Goal: Task Accomplishment & Management: Complete application form

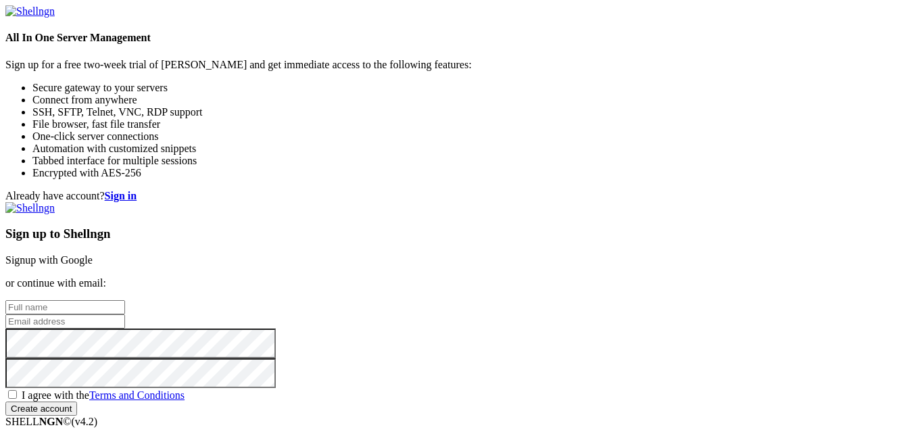
click at [125, 300] on input "text" at bounding box center [65, 307] width 120 height 14
type input "[PERSON_NAME]"
click at [125, 314] on input "email" at bounding box center [65, 321] width 120 height 14
type input "[EMAIL_ADDRESS][DOMAIN_NAME]"
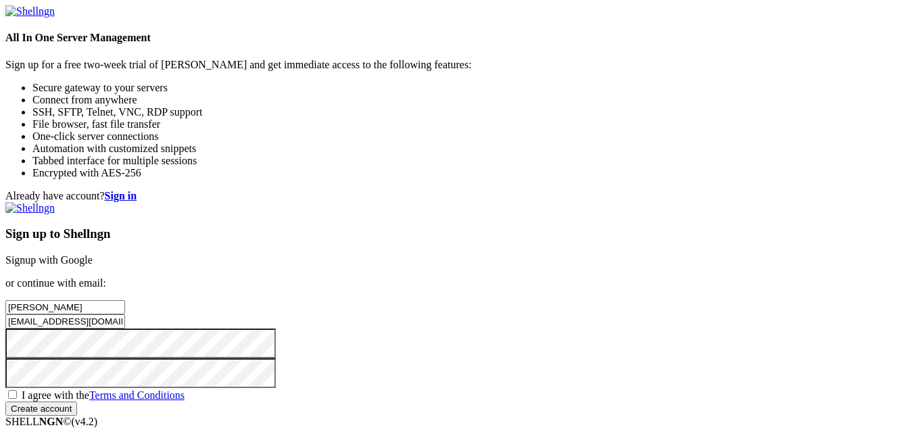
click at [450, 274] on div "Already have account? Sign in Sign up to Shellngn Signup with Google or continu…" at bounding box center [458, 303] width 907 height 226
click at [185, 389] on span "I agree with the Terms and Conditions" at bounding box center [103, 394] width 163 height 11
click at [17, 390] on input "I agree with the Terms and Conditions" at bounding box center [12, 394] width 9 height 9
checkbox input "true"
click at [77, 402] on input "Create account" at bounding box center [41, 409] width 72 height 14
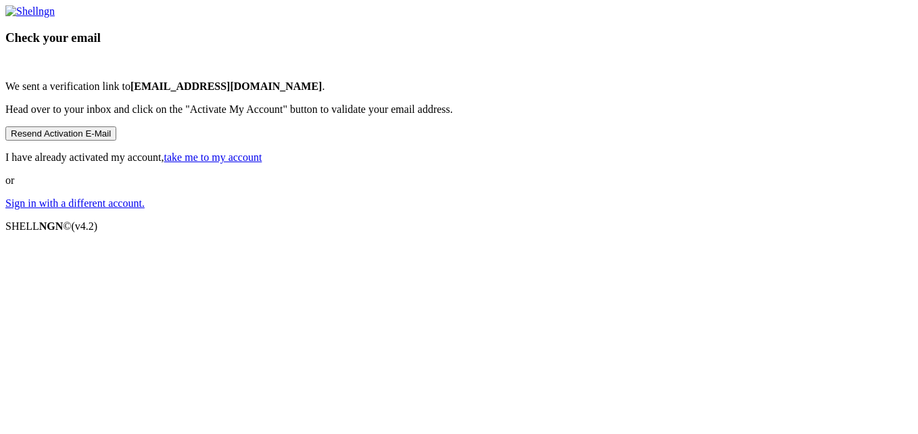
scroll to position [47, 0]
click at [262, 163] on link "take me to my account" at bounding box center [213, 156] width 98 height 11
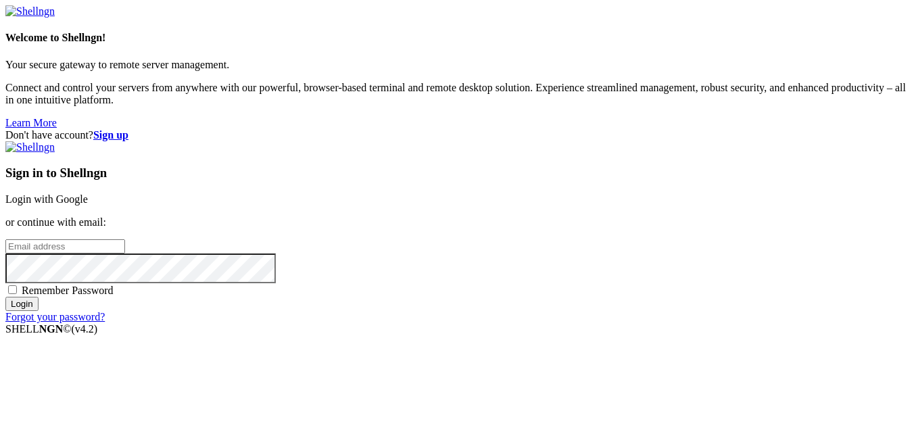
click at [125, 239] on input "email" at bounding box center [65, 246] width 120 height 14
type input "[EMAIL_ADDRESS][DOMAIN_NAME]"
click at [5, 297] on input "Login" at bounding box center [21, 304] width 33 height 14
